Goal: Contribute content

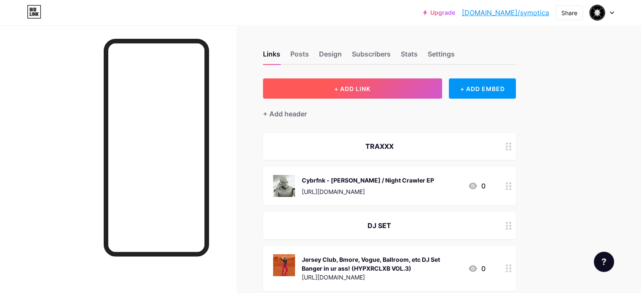
click at [370, 91] on span "+ ADD LINK" at bounding box center [352, 88] width 36 height 7
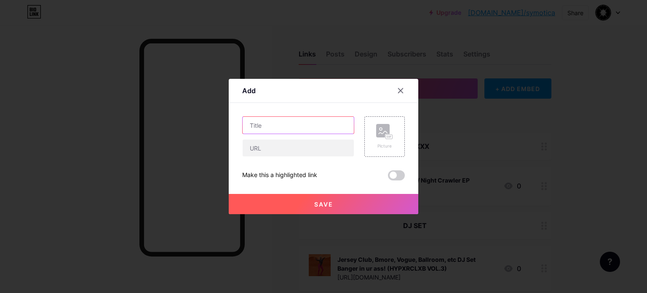
click at [265, 124] on input "text" at bounding box center [298, 125] width 111 height 17
type input "Music Rating Fun!!!"
click at [378, 139] on div "Picture" at bounding box center [384, 136] width 17 height 25
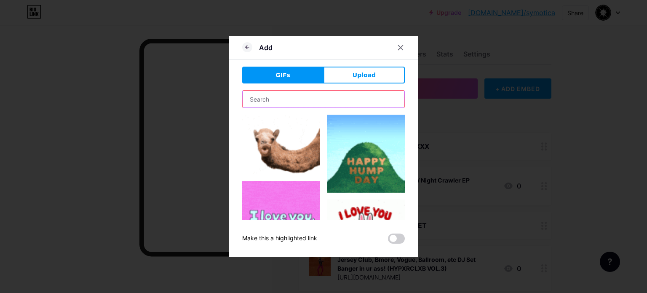
click at [349, 97] on input "text" at bounding box center [324, 99] width 162 height 17
type input "rating"
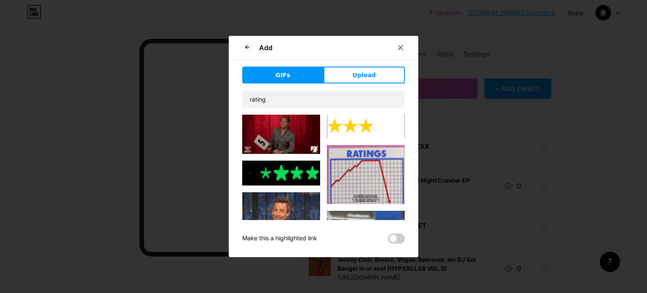
click at [368, 128] on img at bounding box center [366, 127] width 78 height 24
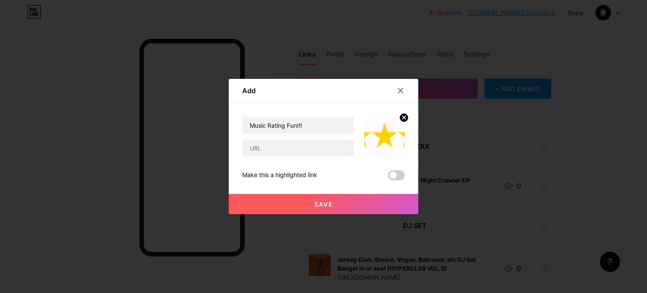
click at [403, 119] on circle at bounding box center [403, 117] width 9 height 9
click at [392, 132] on icon at bounding box center [384, 132] width 17 height 16
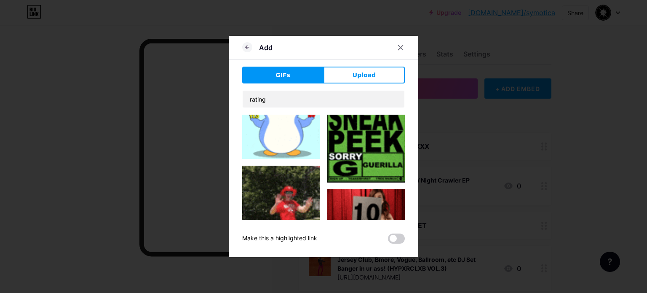
scroll to position [1442, 0]
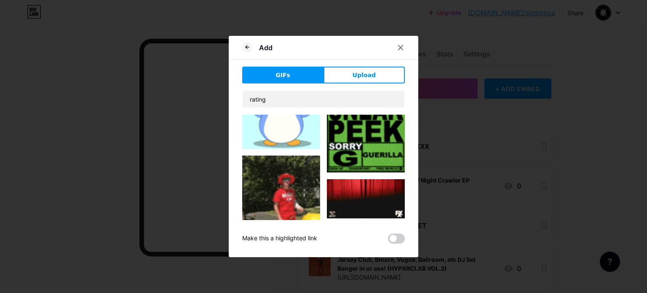
click at [365, 179] on img at bounding box center [366, 198] width 78 height 39
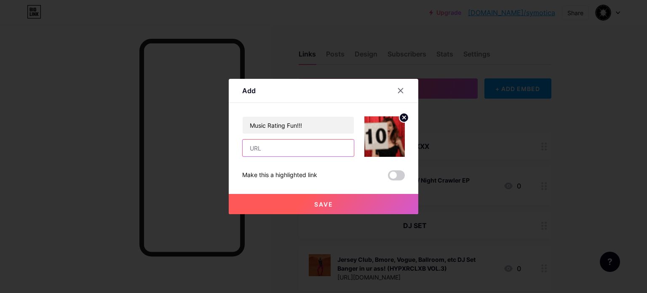
click at [307, 150] on input "text" at bounding box center [298, 147] width 111 height 17
click at [298, 148] on input "text" at bounding box center [298, 147] width 111 height 17
paste input "[URL][DOMAIN_NAME]"
type input "[URL][DOMAIN_NAME]"
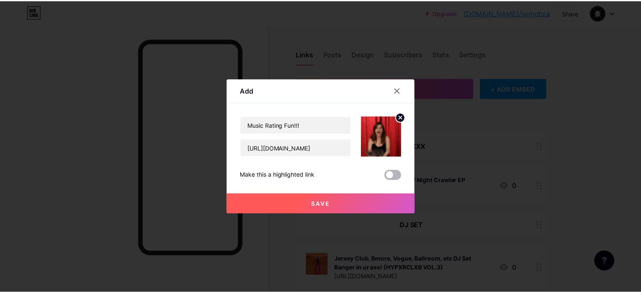
scroll to position [0, 0]
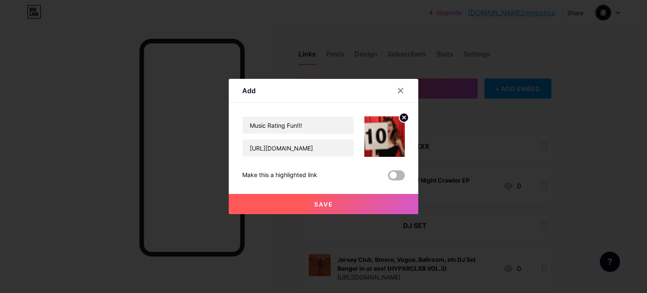
click at [393, 176] on span at bounding box center [396, 175] width 17 height 10
click at [388, 177] on input "checkbox" at bounding box center [388, 177] width 0 height 0
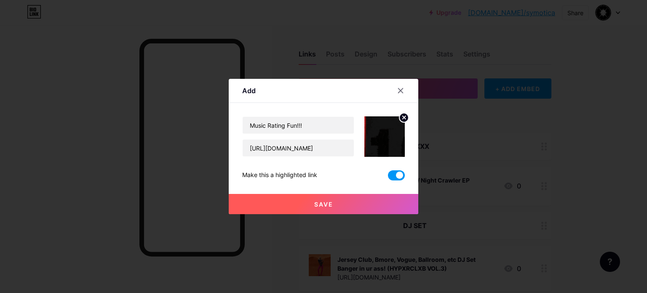
click at [367, 205] on button "Save" at bounding box center [324, 204] width 190 height 20
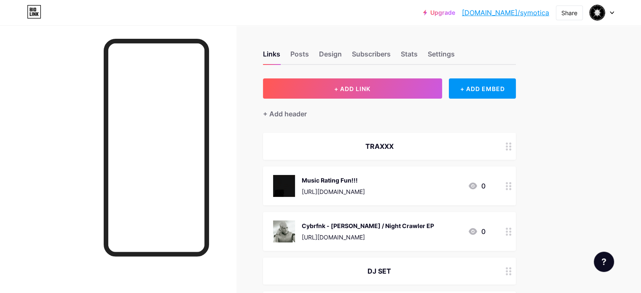
drag, startPoint x: 431, startPoint y: 187, endPoint x: 417, endPoint y: 166, distance: 25.1
click at [419, 150] on span "TRAXXX Music Rating Fun!!! [URL][DOMAIN_NAME] 0 Cybrfnk - Ai Yukusa / Night Cra…" at bounding box center [389, 280] width 253 height 294
click at [446, 179] on div "Music Rating Fun!!! [URL][DOMAIN_NAME] 0" at bounding box center [379, 186] width 212 height 22
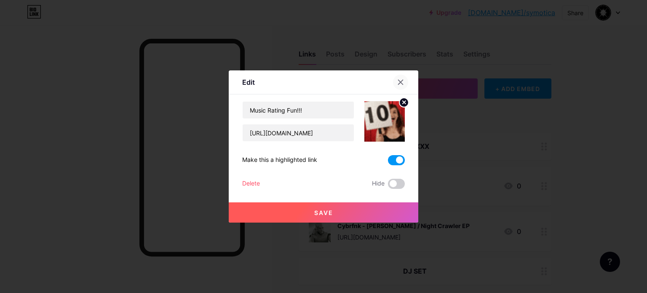
click at [398, 82] on icon at bounding box center [400, 82] width 7 height 7
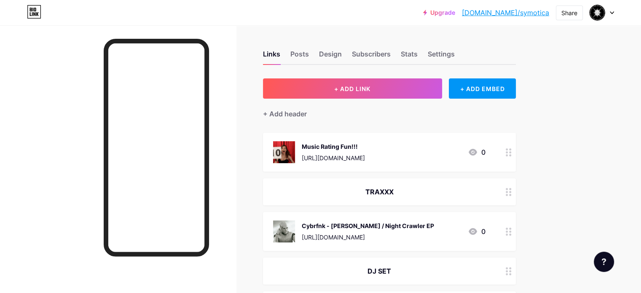
click at [516, 14] on link "[DOMAIN_NAME]/symotica" at bounding box center [505, 13] width 87 height 10
click at [458, 154] on div "Music Rating Fun!!! [URL][DOMAIN_NAME] 0" at bounding box center [379, 152] width 212 height 22
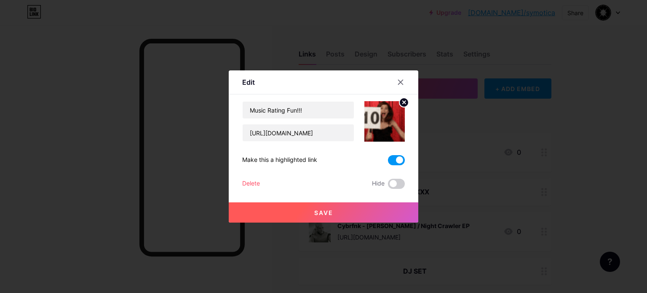
click at [396, 160] on span at bounding box center [396, 160] width 17 height 10
click at [388, 162] on input "checkbox" at bounding box center [388, 162] width 0 height 0
click at [370, 214] on button "Save" at bounding box center [324, 212] width 190 height 20
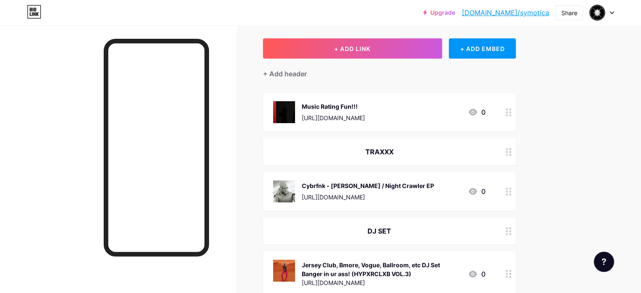
scroll to position [42, 0]
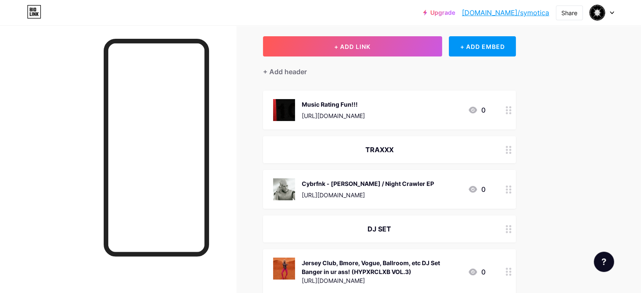
click at [454, 235] on div "DJ SET" at bounding box center [389, 228] width 253 height 27
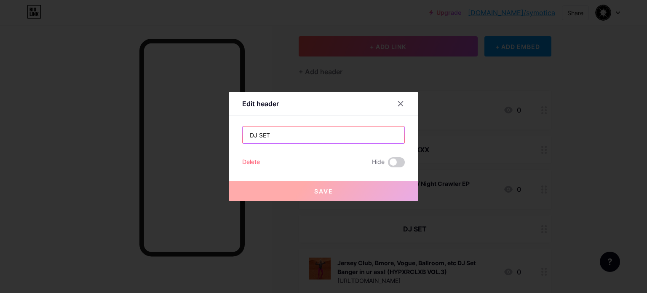
click at [283, 134] on input "DJ SET" at bounding box center [324, 134] width 162 height 17
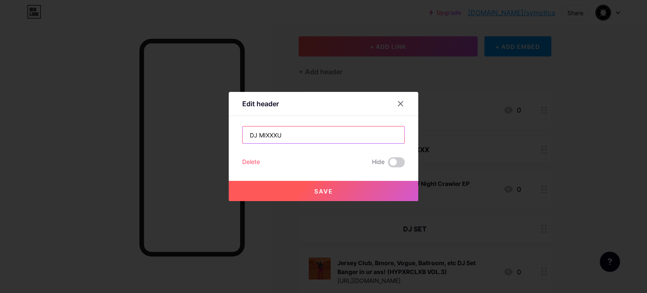
type input "DJ MIXXXU"
click at [325, 191] on span "Save" at bounding box center [323, 190] width 19 height 7
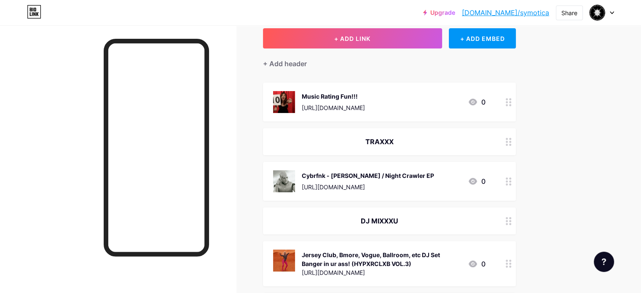
scroll to position [0, 0]
